Goal: Check status: Check status

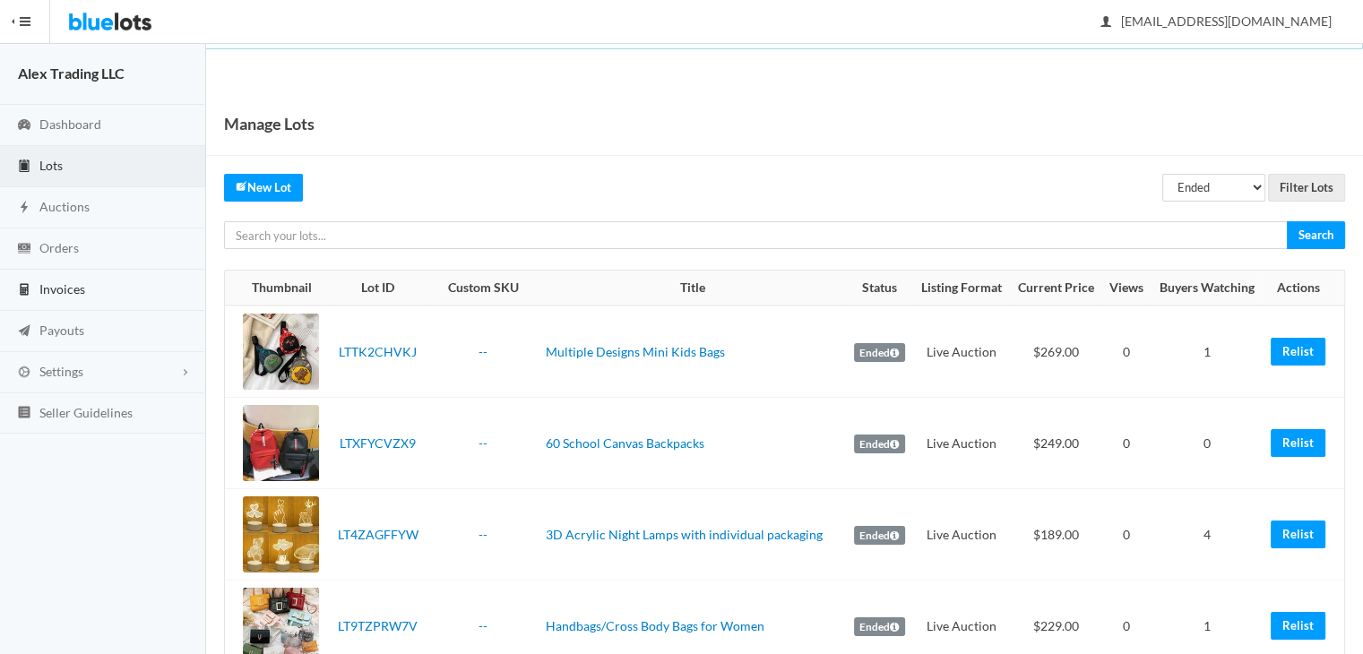
click at [136, 281] on link "Invoices" at bounding box center [103, 290] width 206 height 41
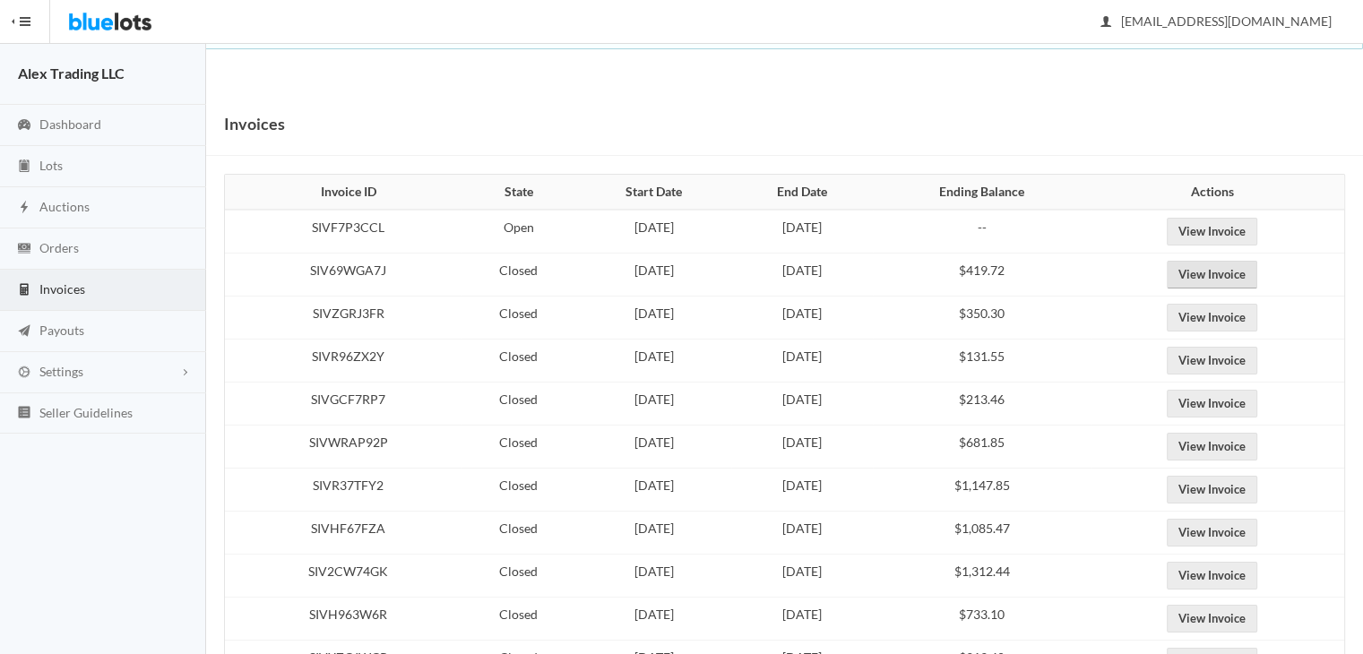
click at [1212, 275] on link "View Invoice" at bounding box center [1211, 275] width 90 height 28
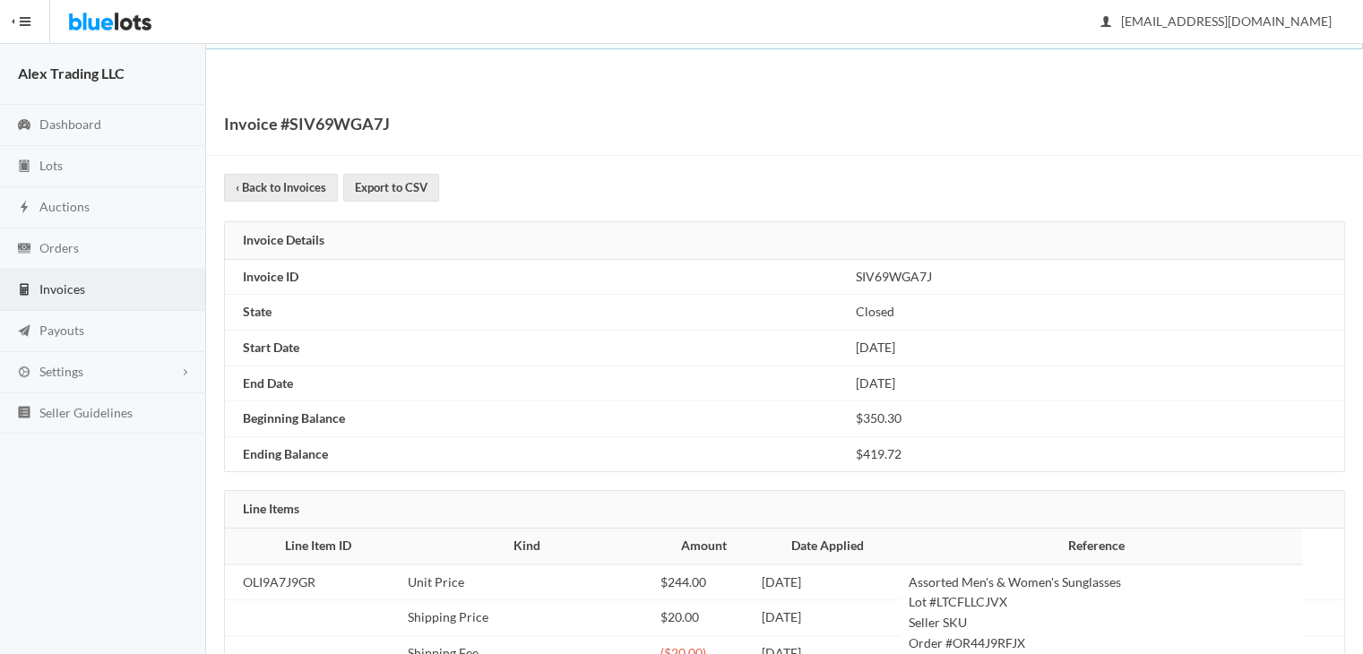
click at [151, 282] on link "Invoices" at bounding box center [103, 290] width 206 height 41
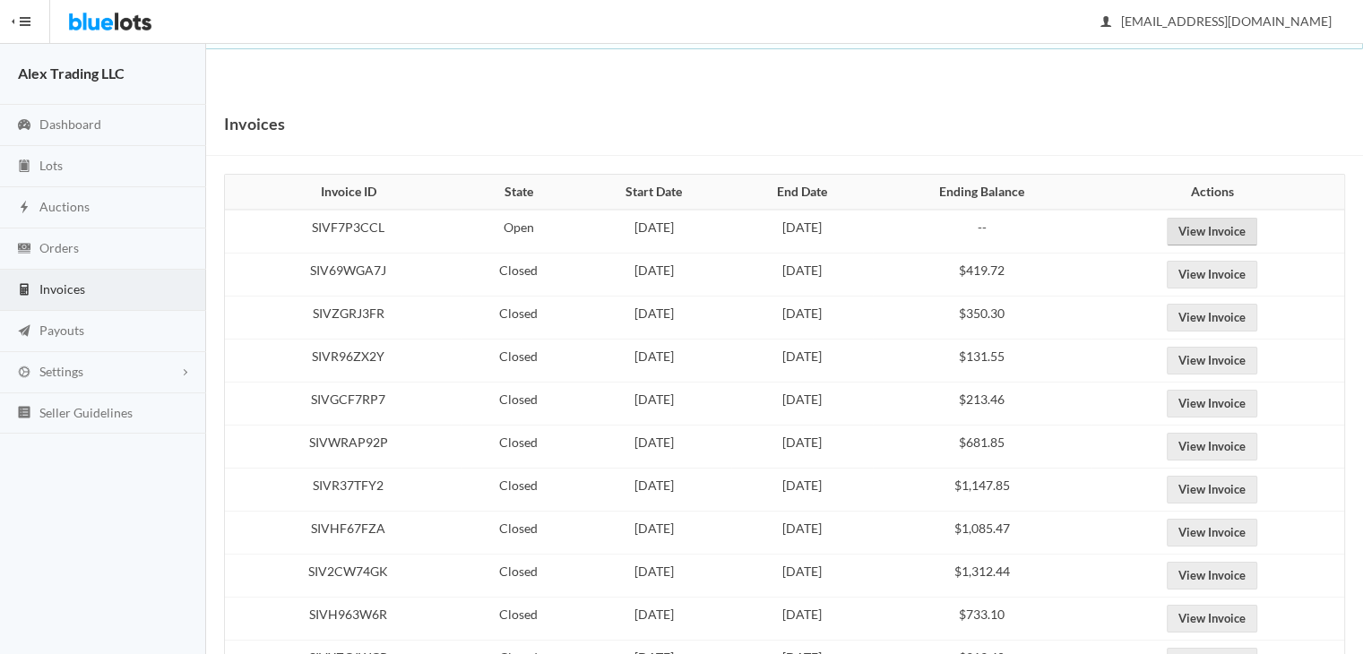
click at [1226, 220] on link "View Invoice" at bounding box center [1211, 232] width 90 height 28
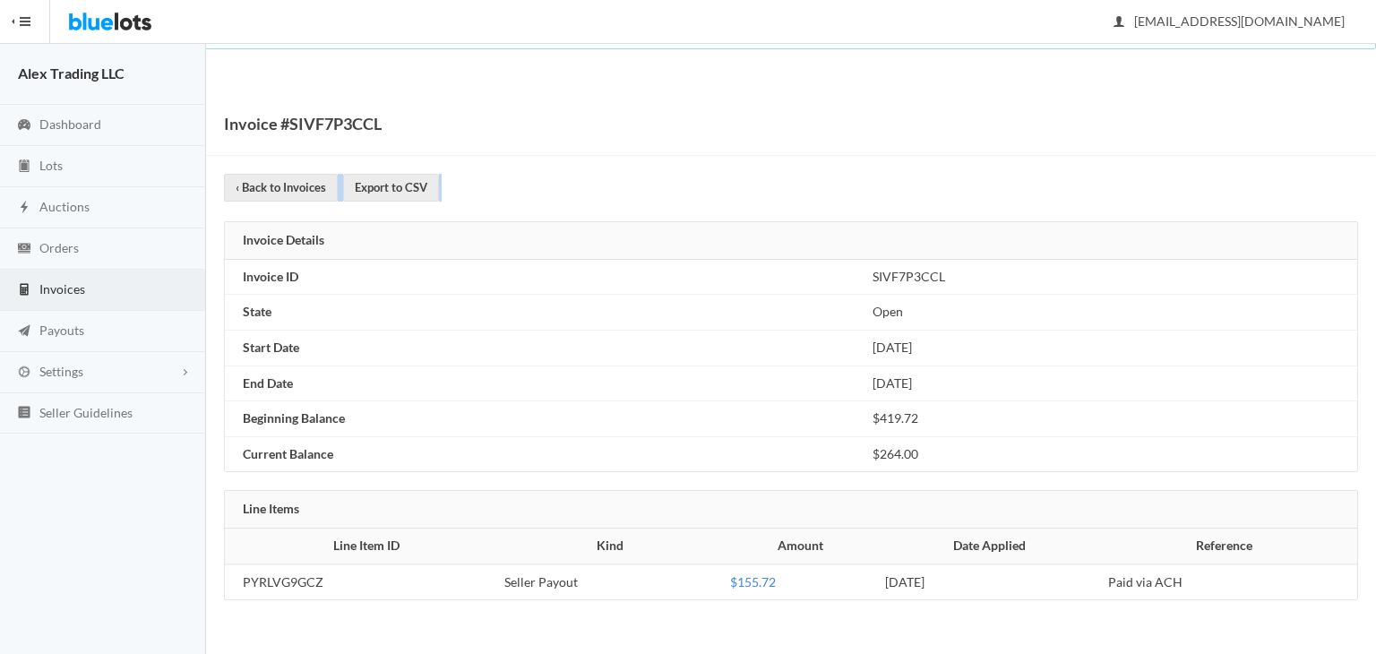
drag, startPoint x: 1375, startPoint y: 145, endPoint x: 1375, endPoint y: 209, distance: 63.6
click at [1375, 209] on div "Invoice #SIVF7P3CCL ‹ Back to Invoices Export to CSV Invoice Details Invoice ID…" at bounding box center [791, 364] width 1170 height 545
click at [102, 130] on link "Dashboard" at bounding box center [103, 125] width 206 height 41
